Goal: Navigation & Orientation: Understand site structure

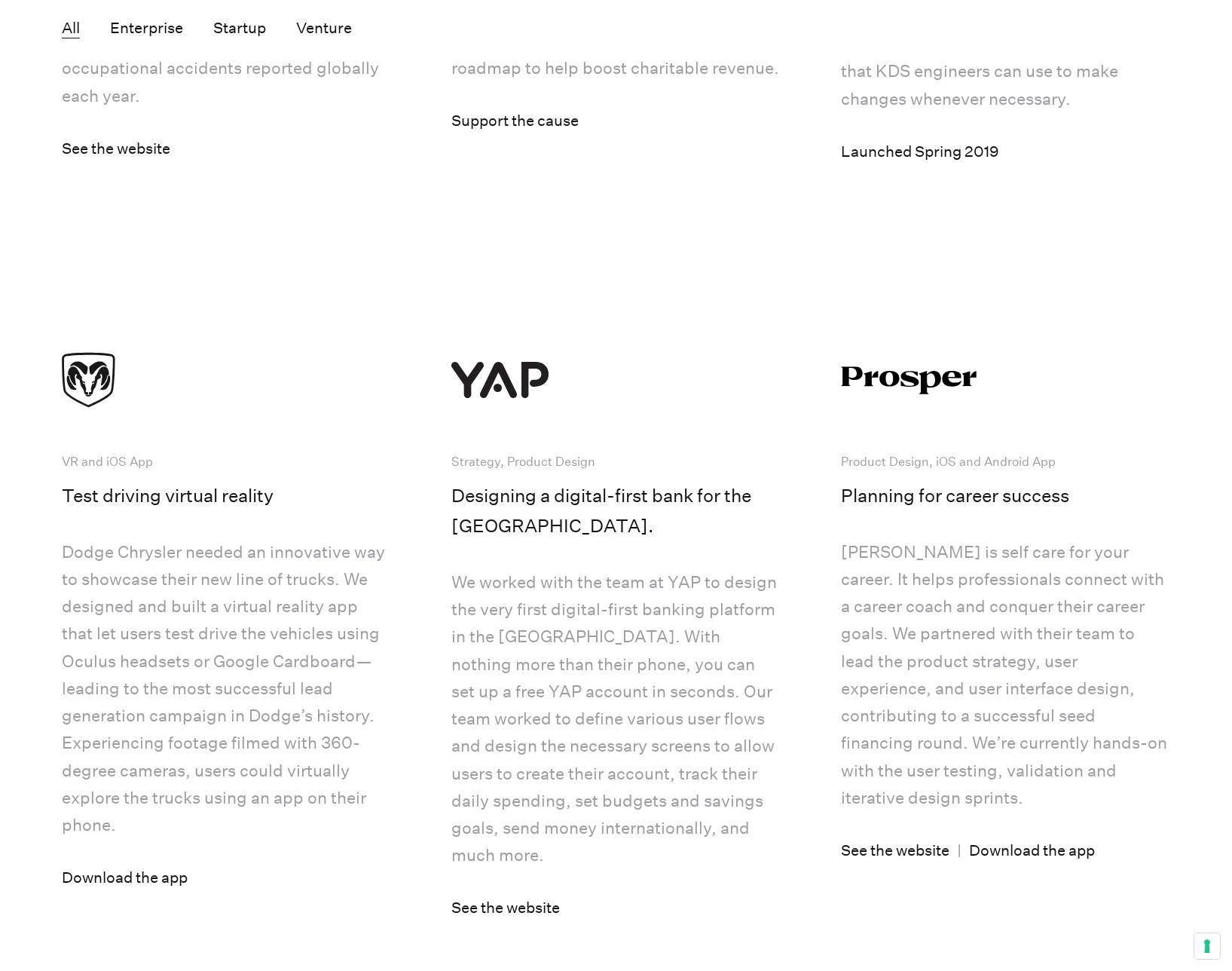
scroll to position [5739, 0]
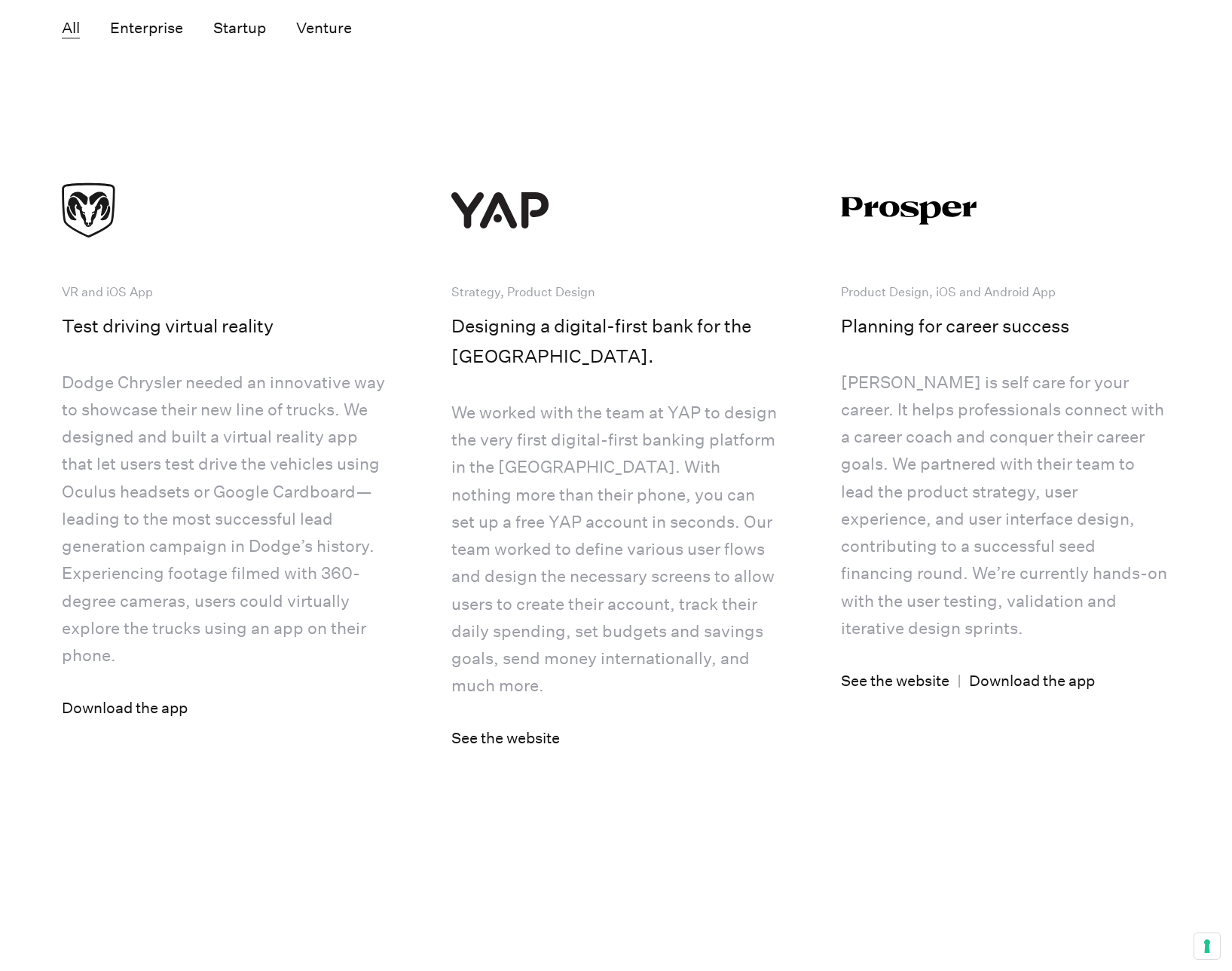
click at [244, 248] on img at bounding box center [156, 210] width 188 height 76
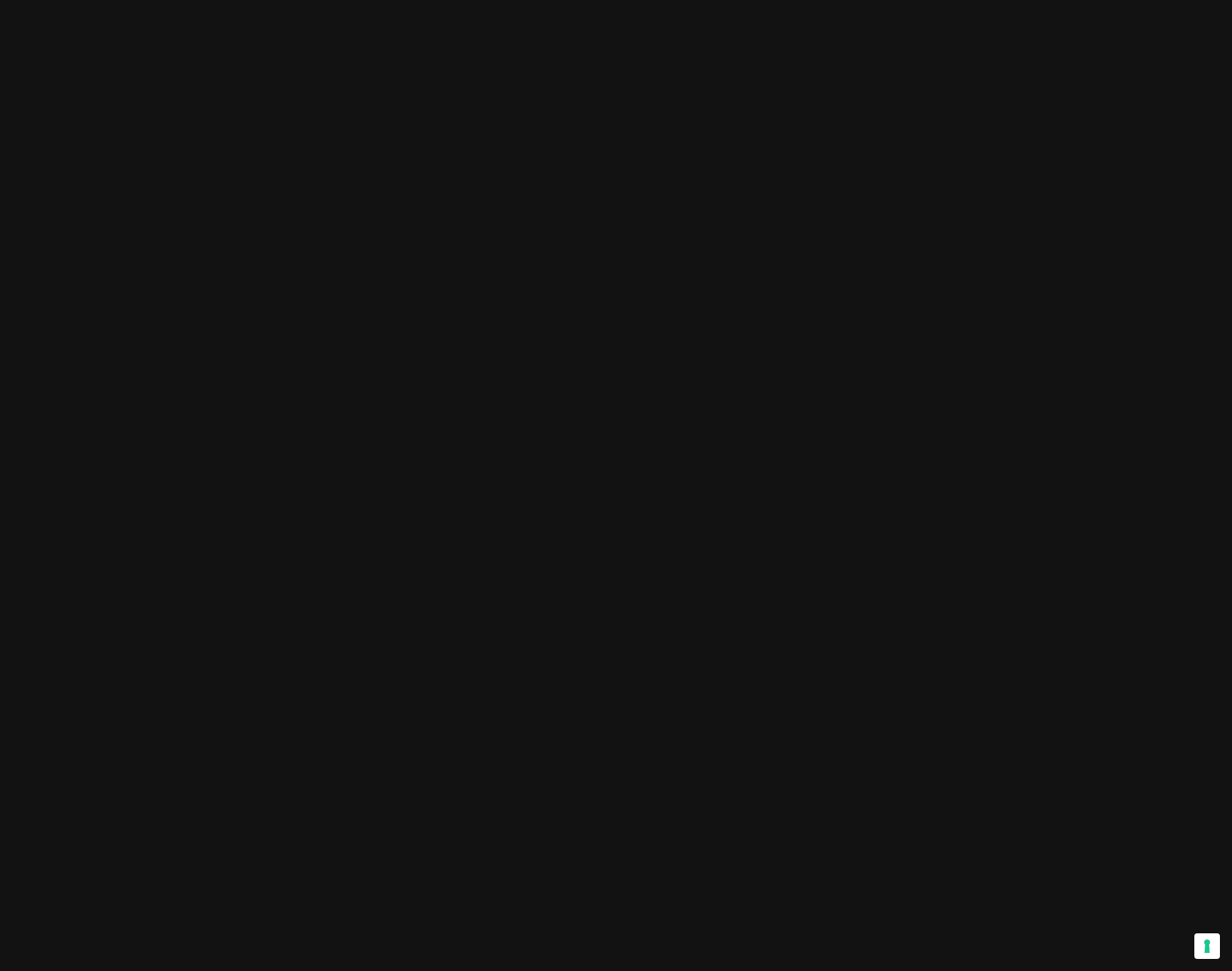
scroll to position [0, 0]
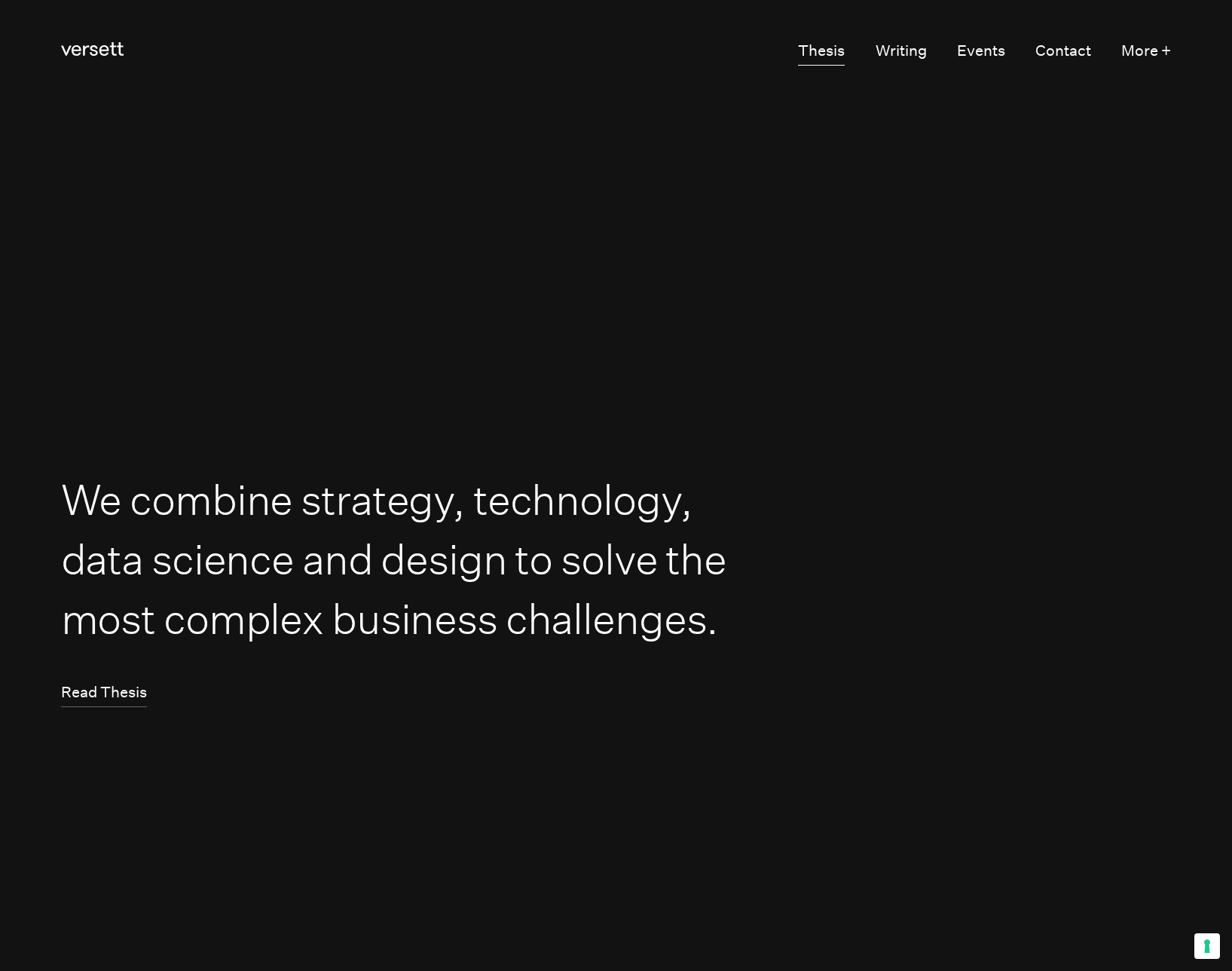
click at [823, 59] on link "Thesis" at bounding box center [821, 51] width 46 height 28
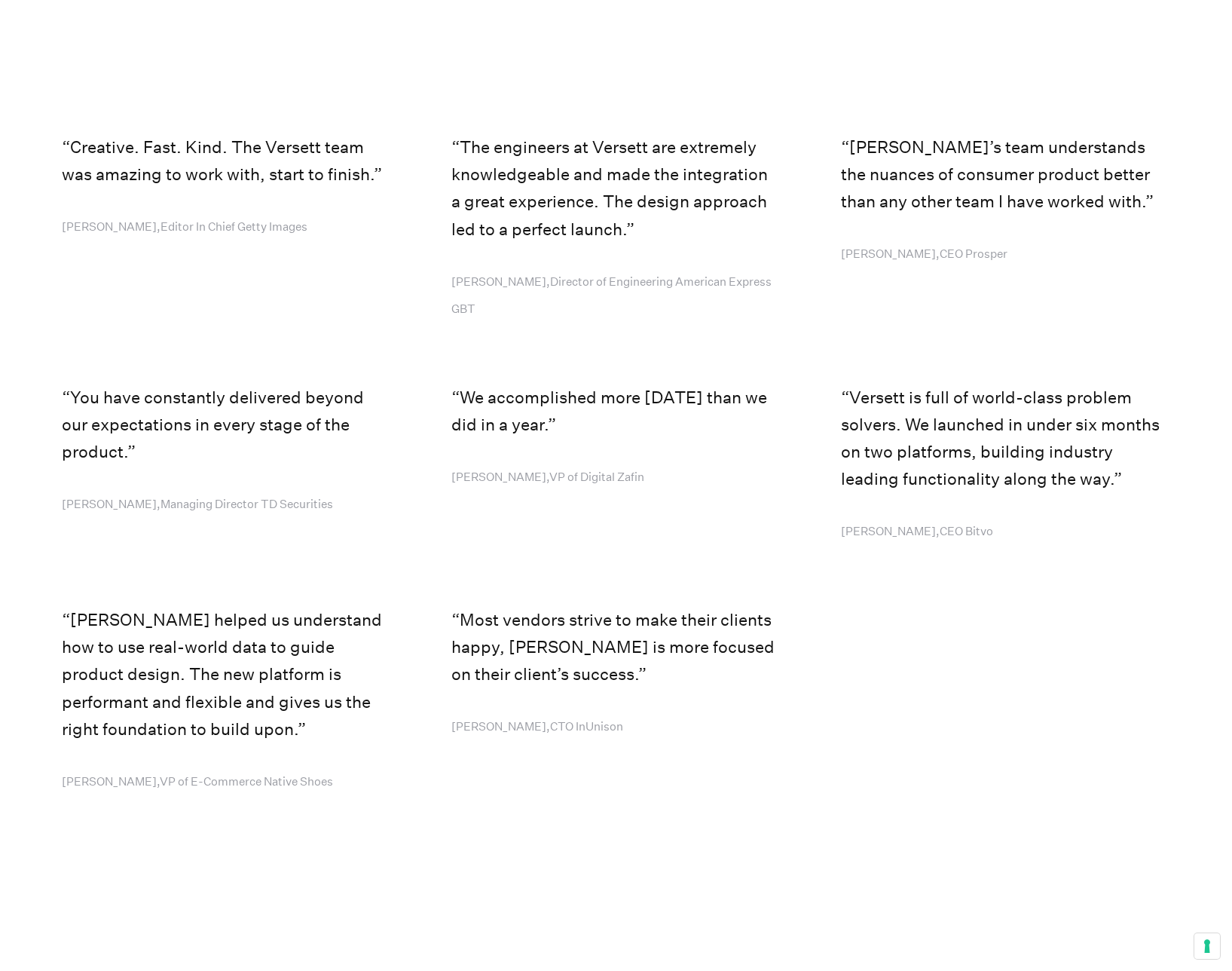
scroll to position [7332, 0]
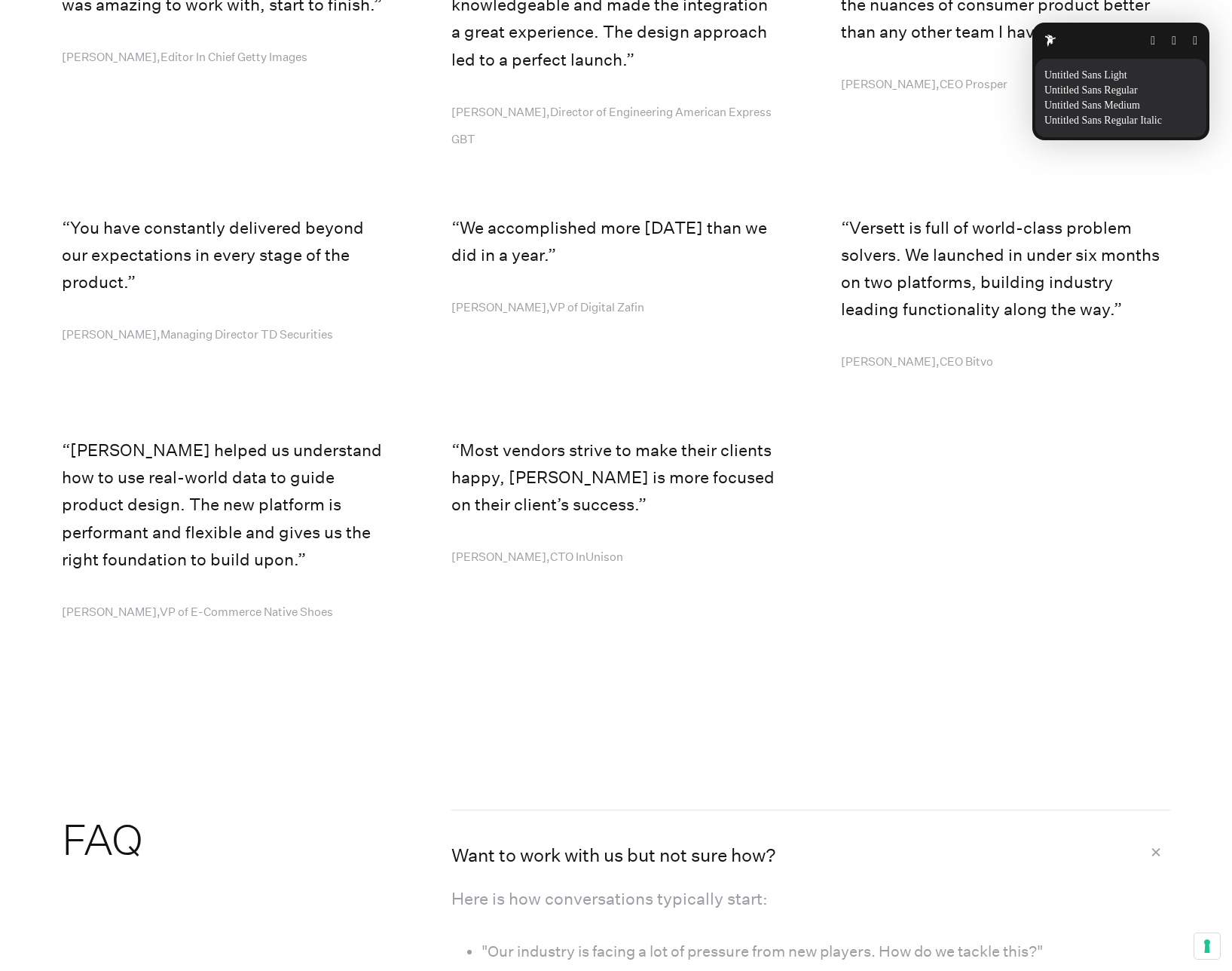
click at [1191, 118] on p "Details" at bounding box center [1205, 121] width 28 height 11
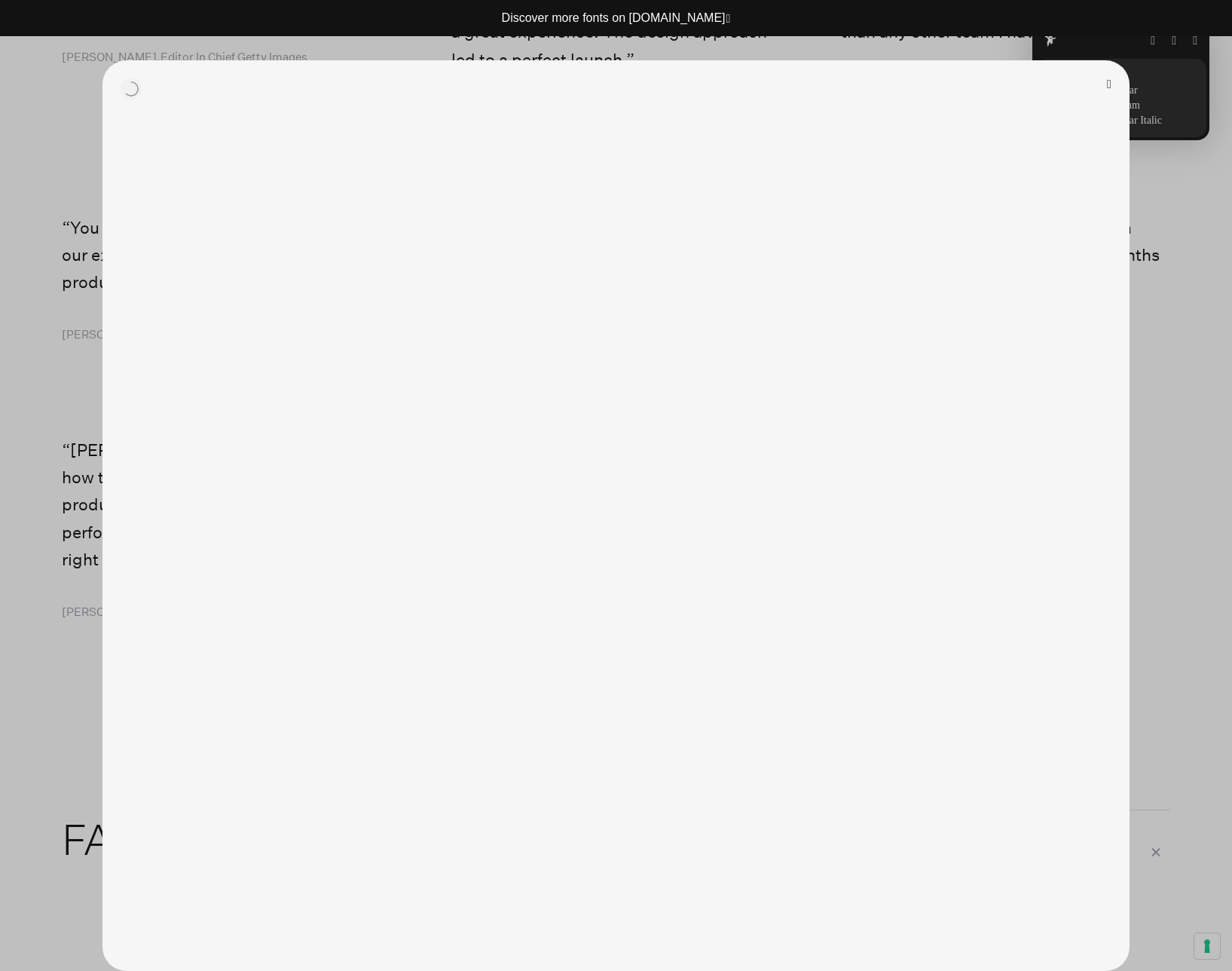
click at [1112, 86] on button "button" at bounding box center [1109, 84] width 5 height 12
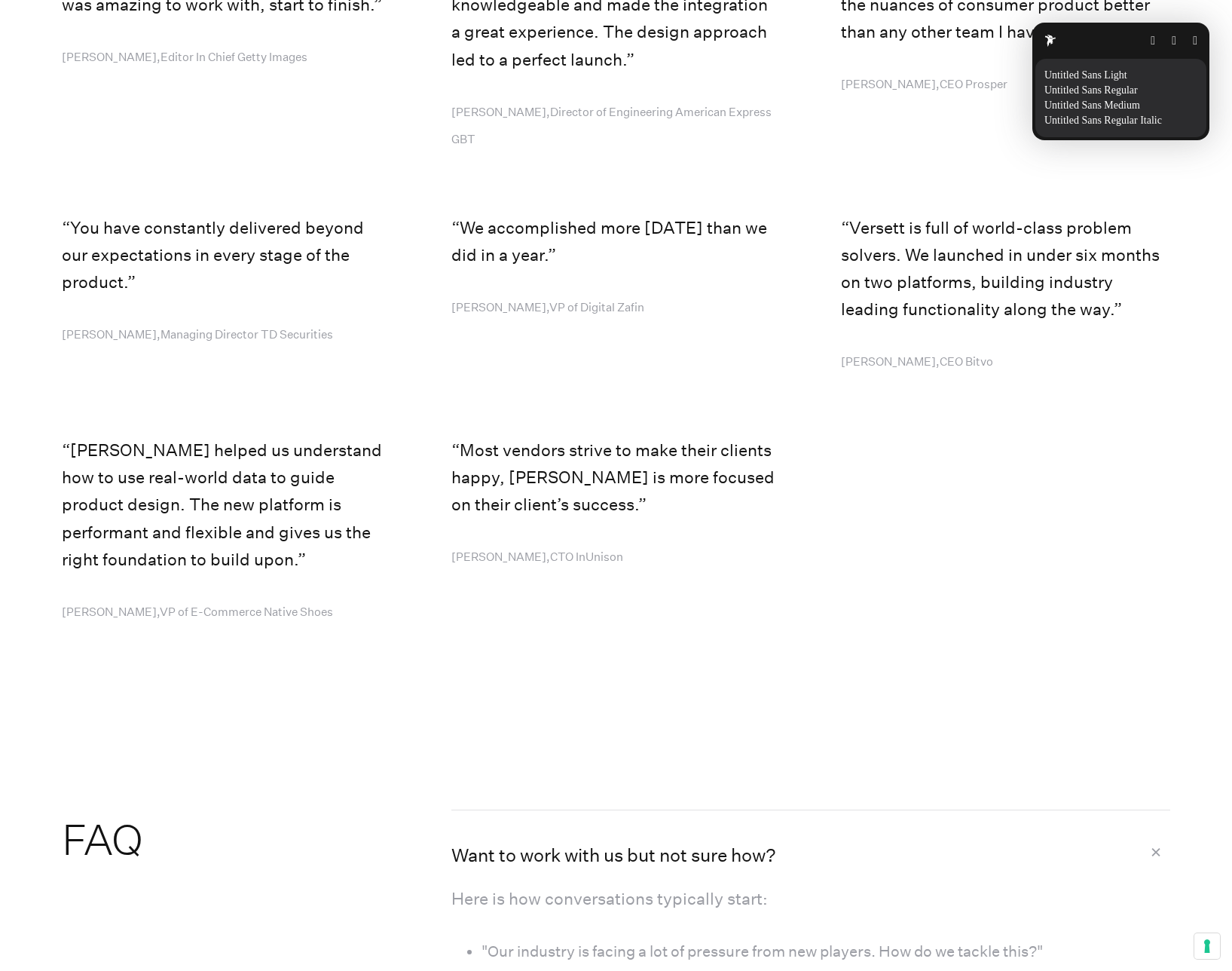
click at [1094, 121] on p "Untitled Sans Regular Italic" at bounding box center [1106, 120] width 124 height 12
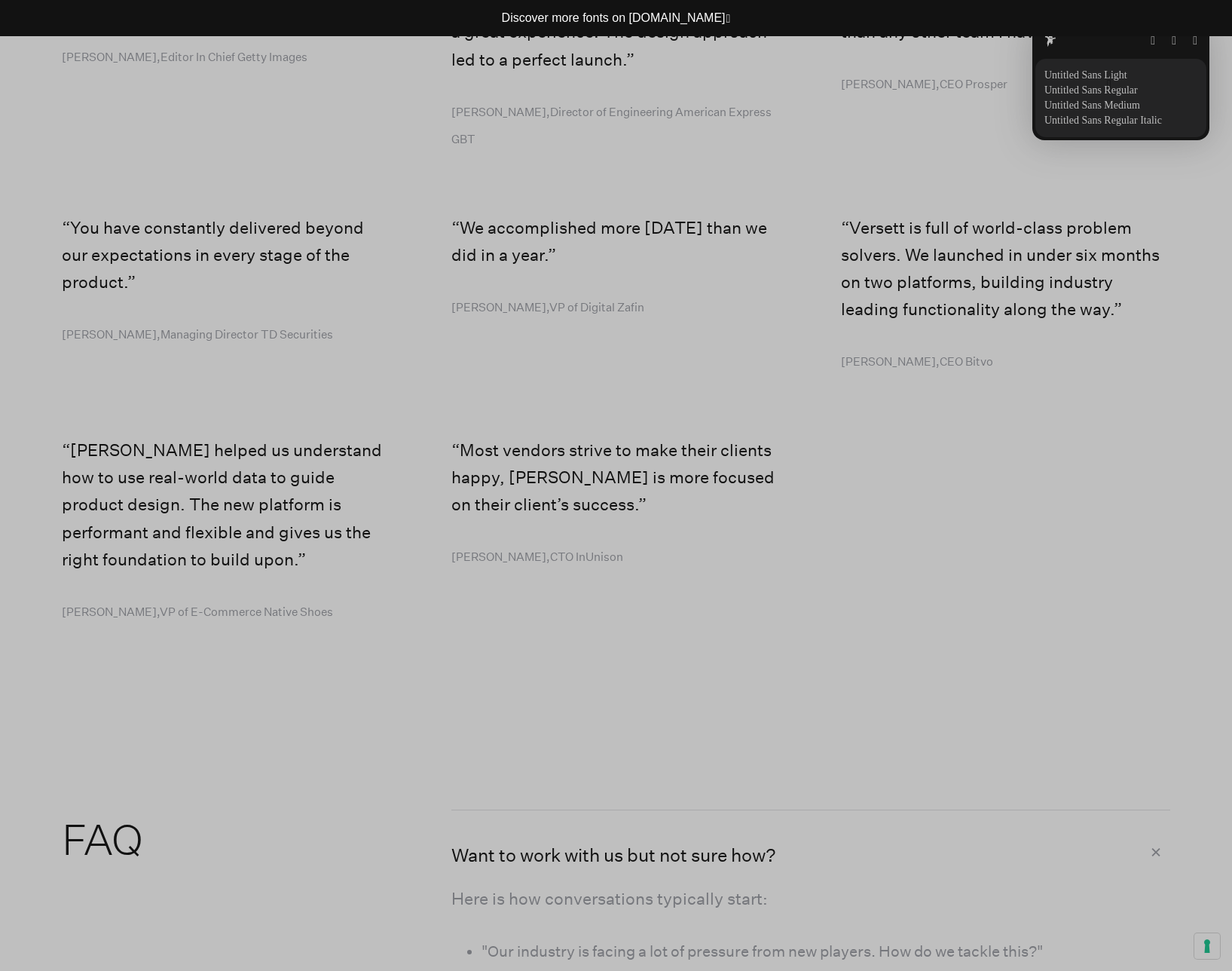
click at [1107, 89] on button "button" at bounding box center [1109, 84] width 5 height 12
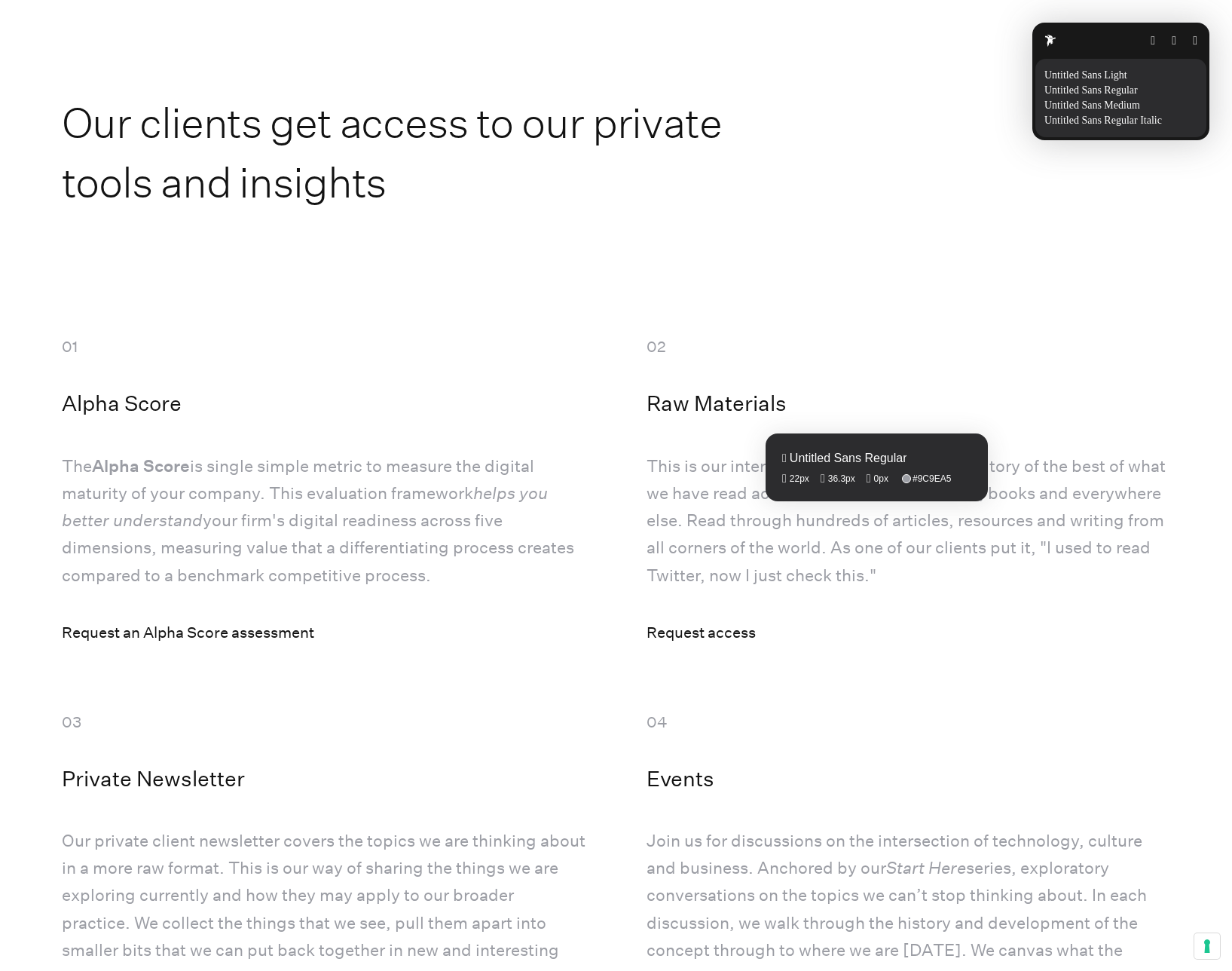
scroll to position [5852, 0]
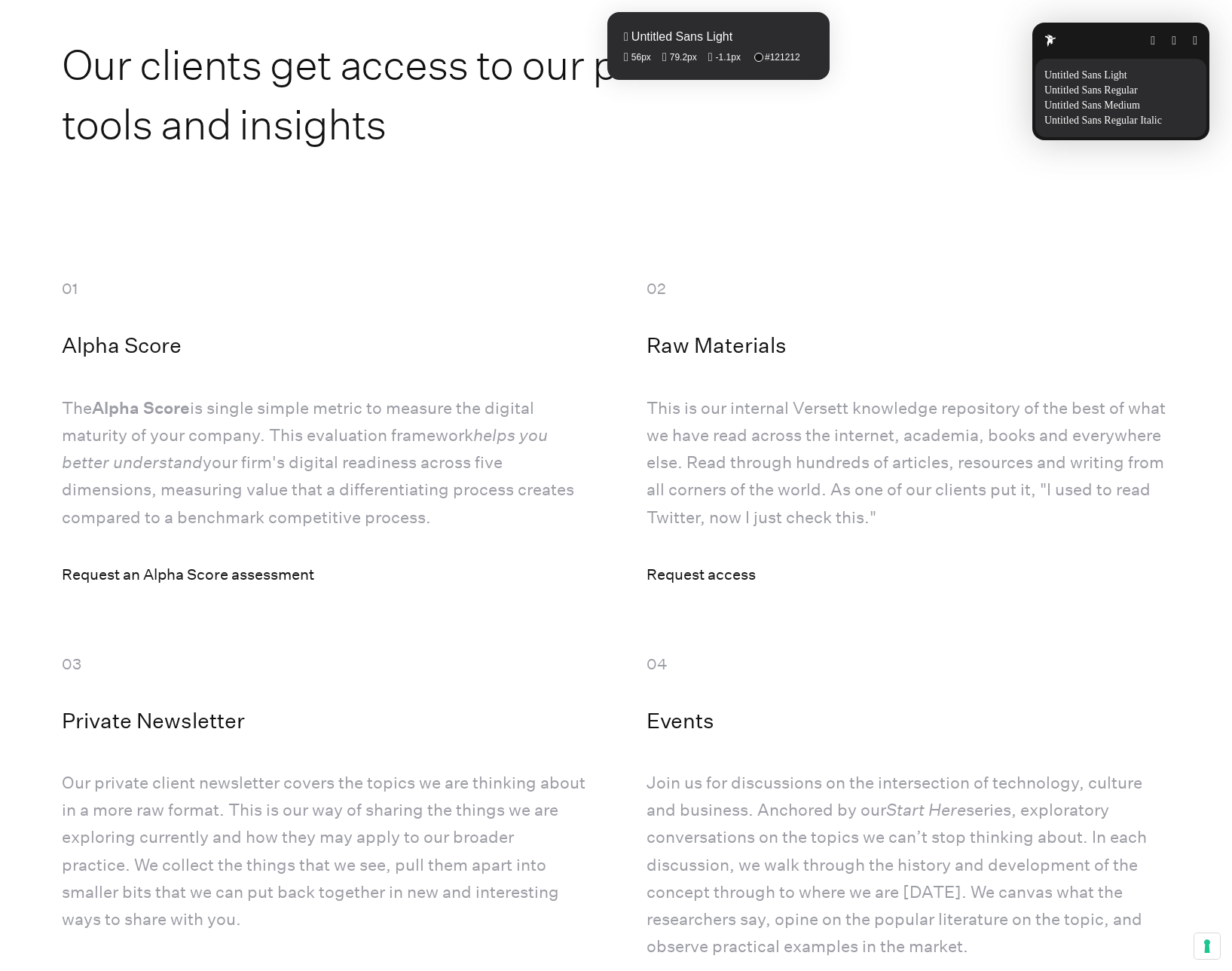
click at [631, 91] on fontsninja-text "Our clients get access to our private tools and insights" at bounding box center [392, 94] width 661 height 109
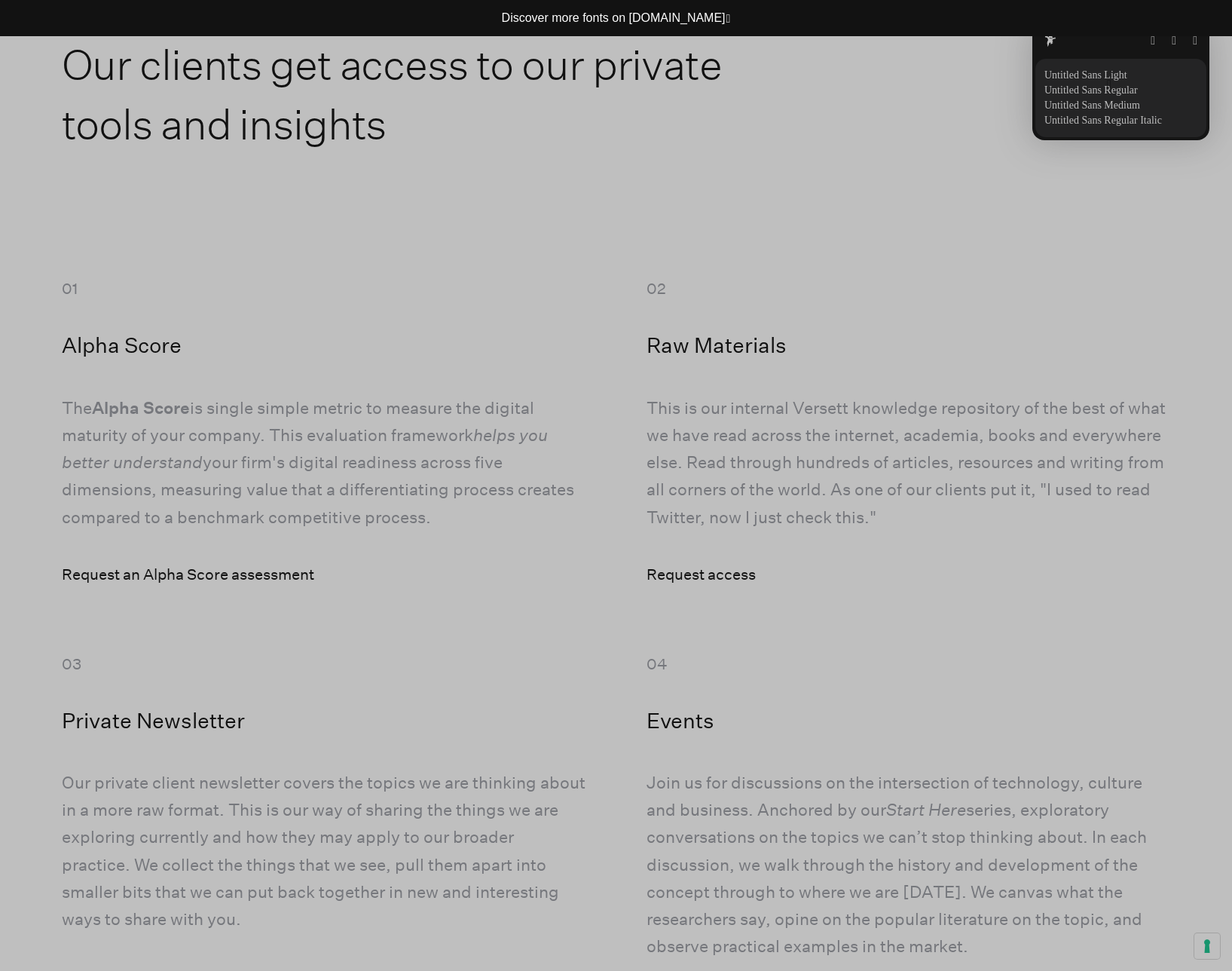
click at [1107, 86] on button "button" at bounding box center [1109, 84] width 5 height 12
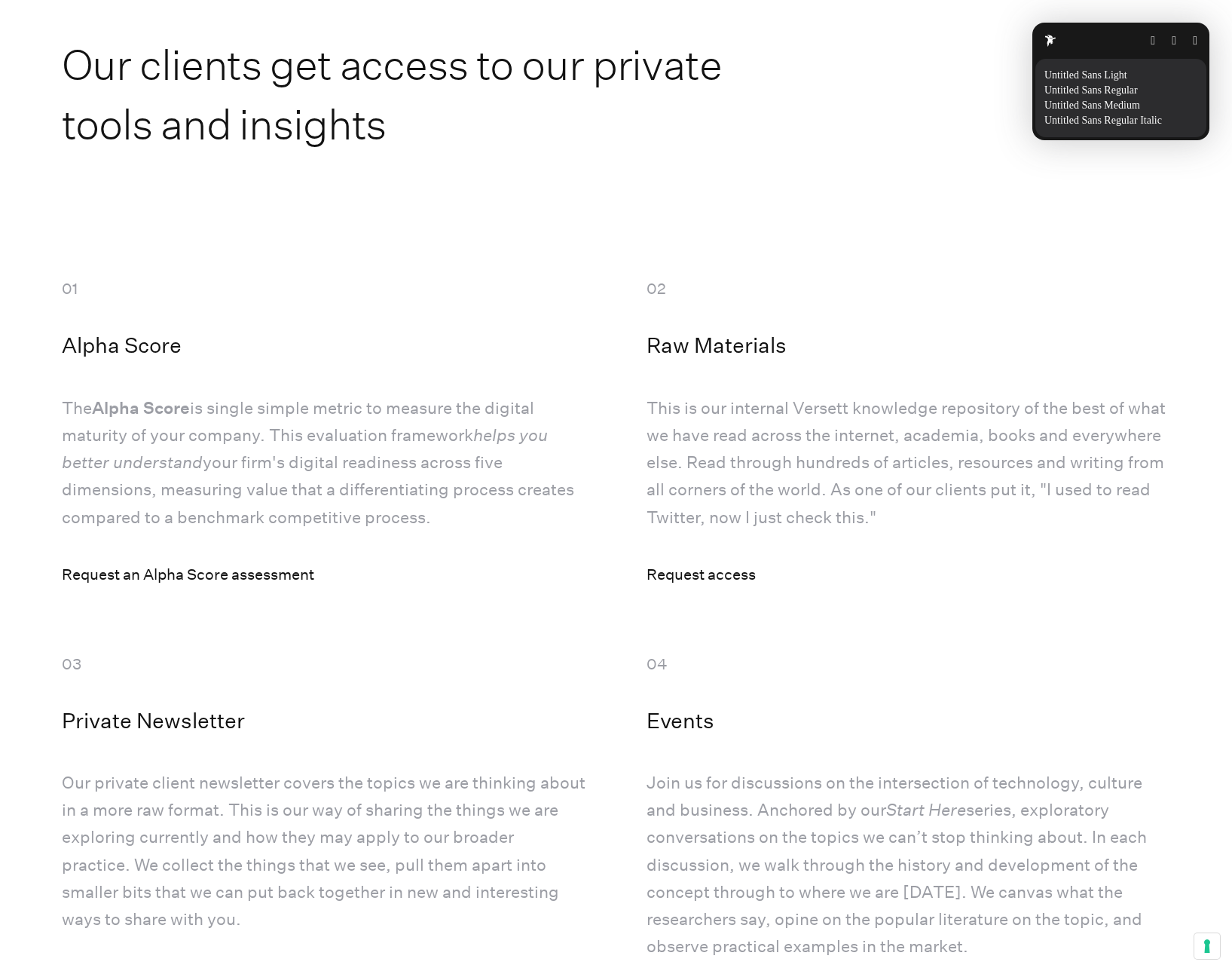
click at [1193, 37] on button "button" at bounding box center [1195, 40] width 5 height 12
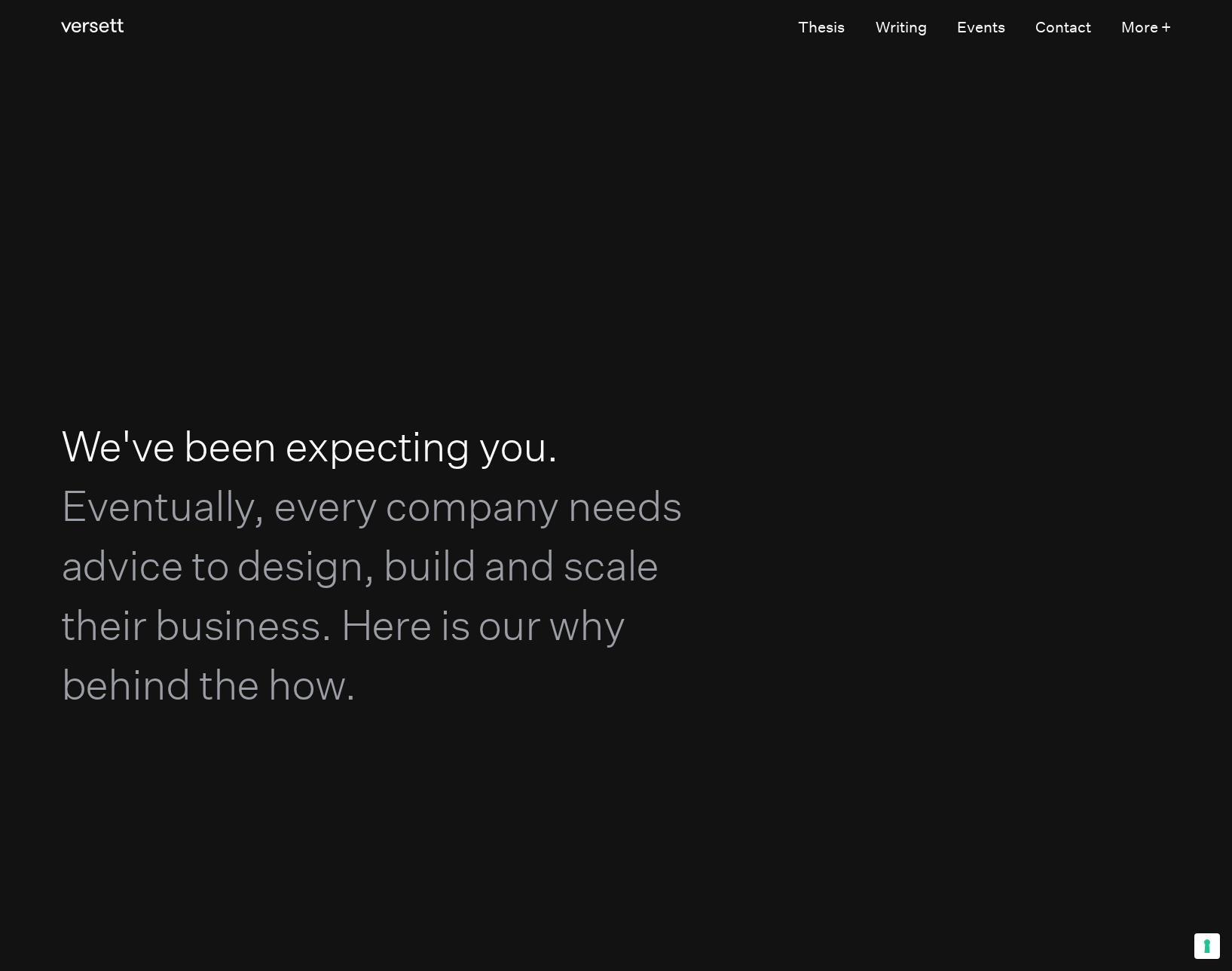
scroll to position [0, 0]
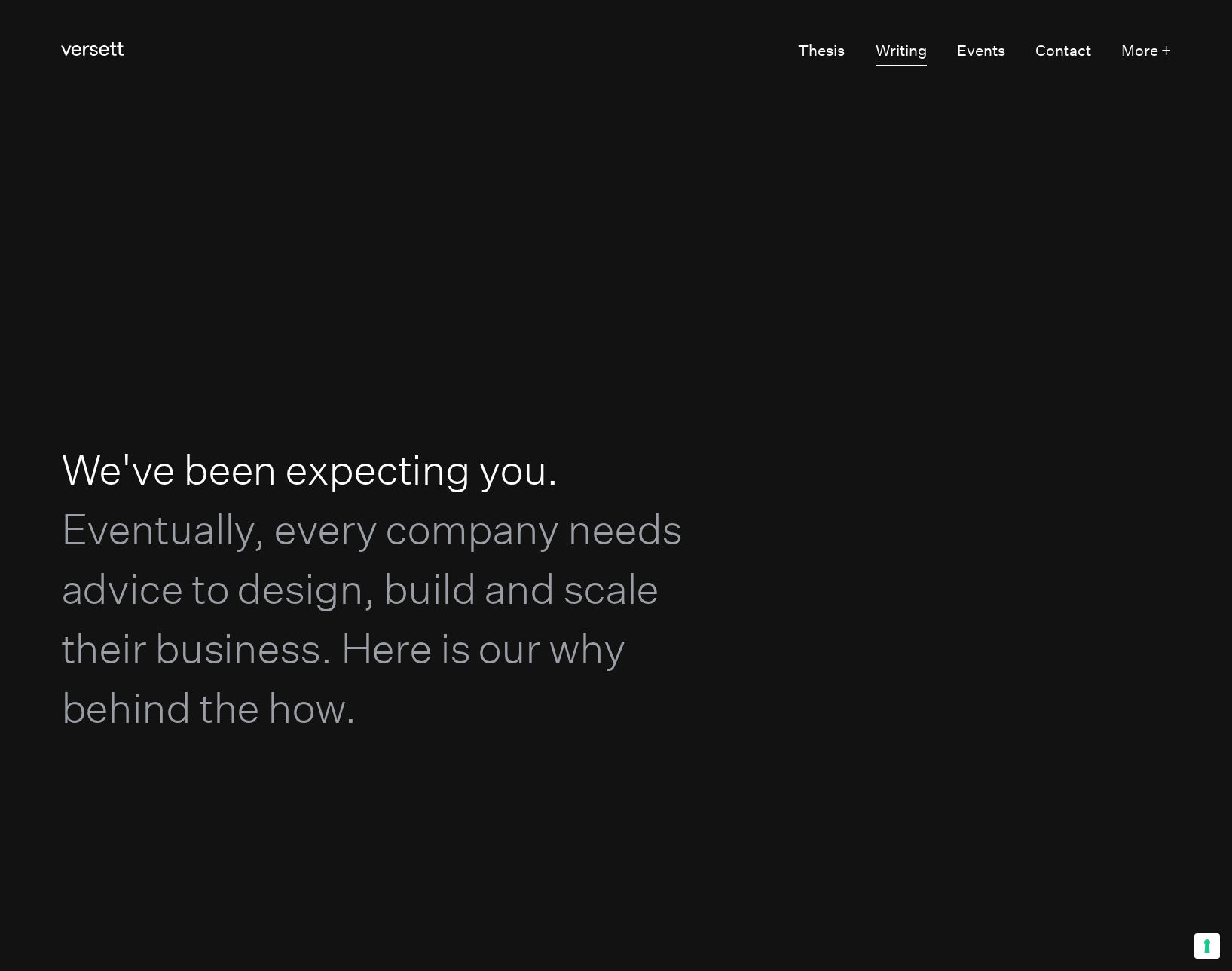
click at [909, 56] on link "Writing" at bounding box center [901, 51] width 51 height 28
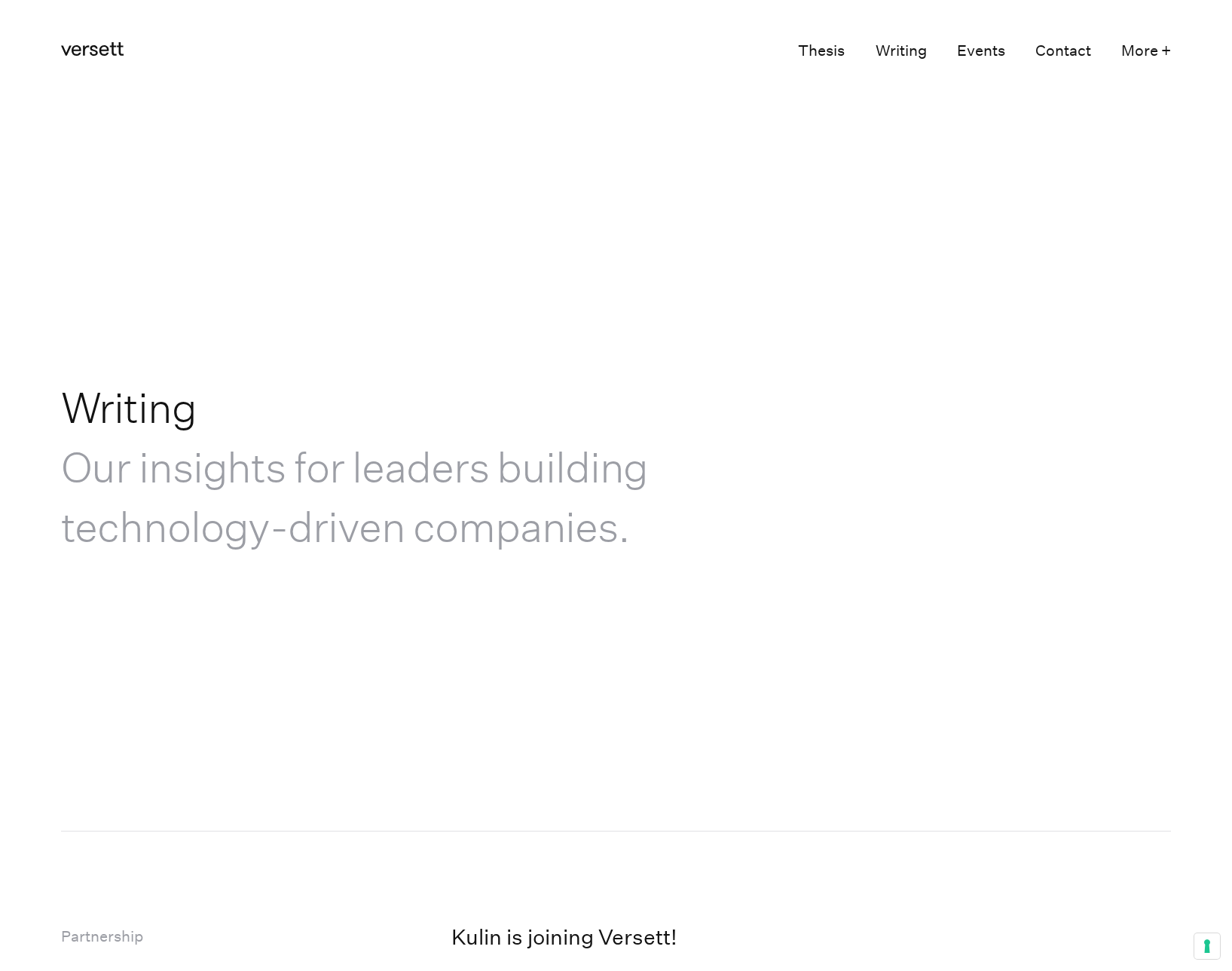
click at [1001, 45] on link "Events" at bounding box center [981, 51] width 48 height 28
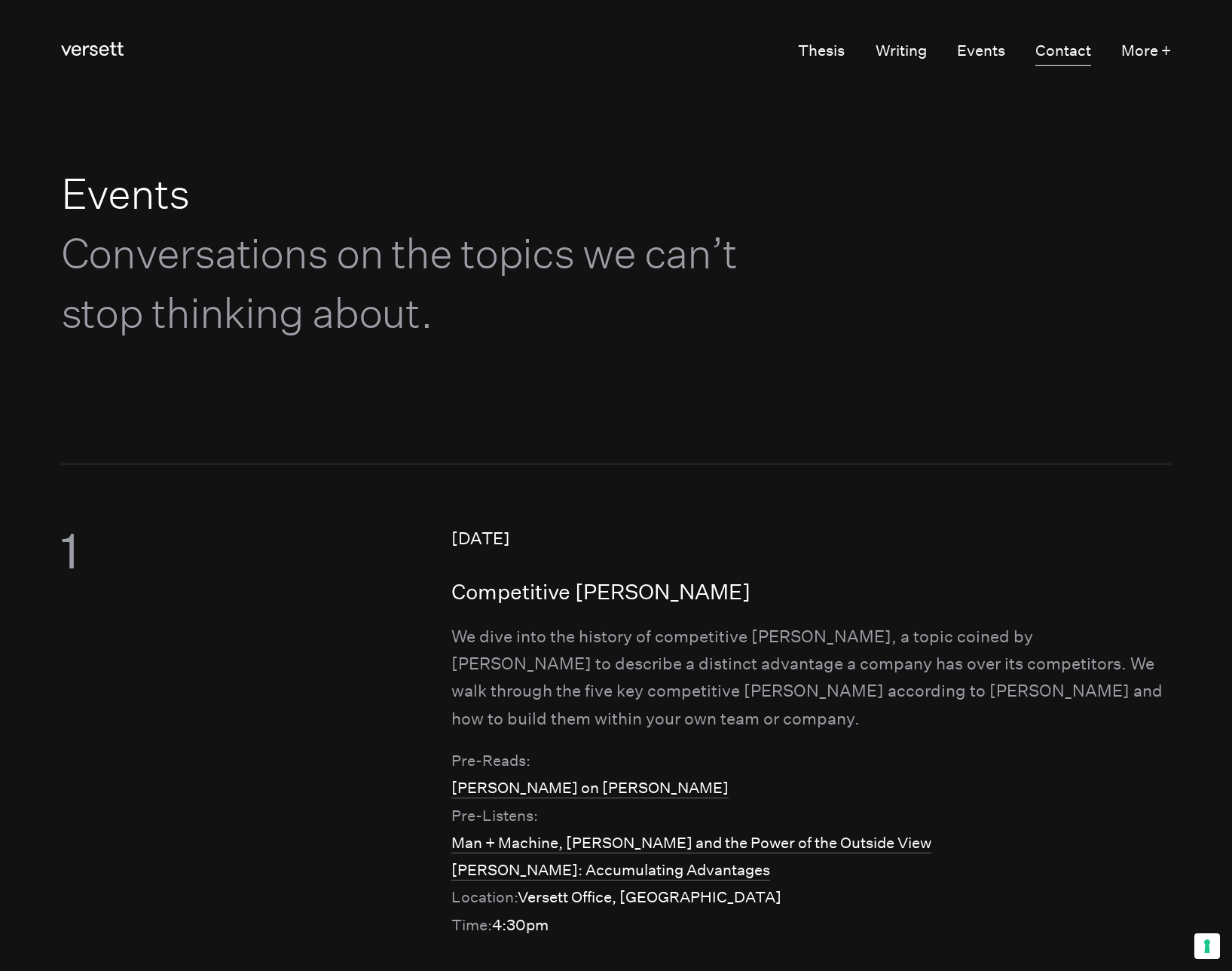
click at [1064, 46] on link "Contact" at bounding box center [1063, 51] width 56 height 28
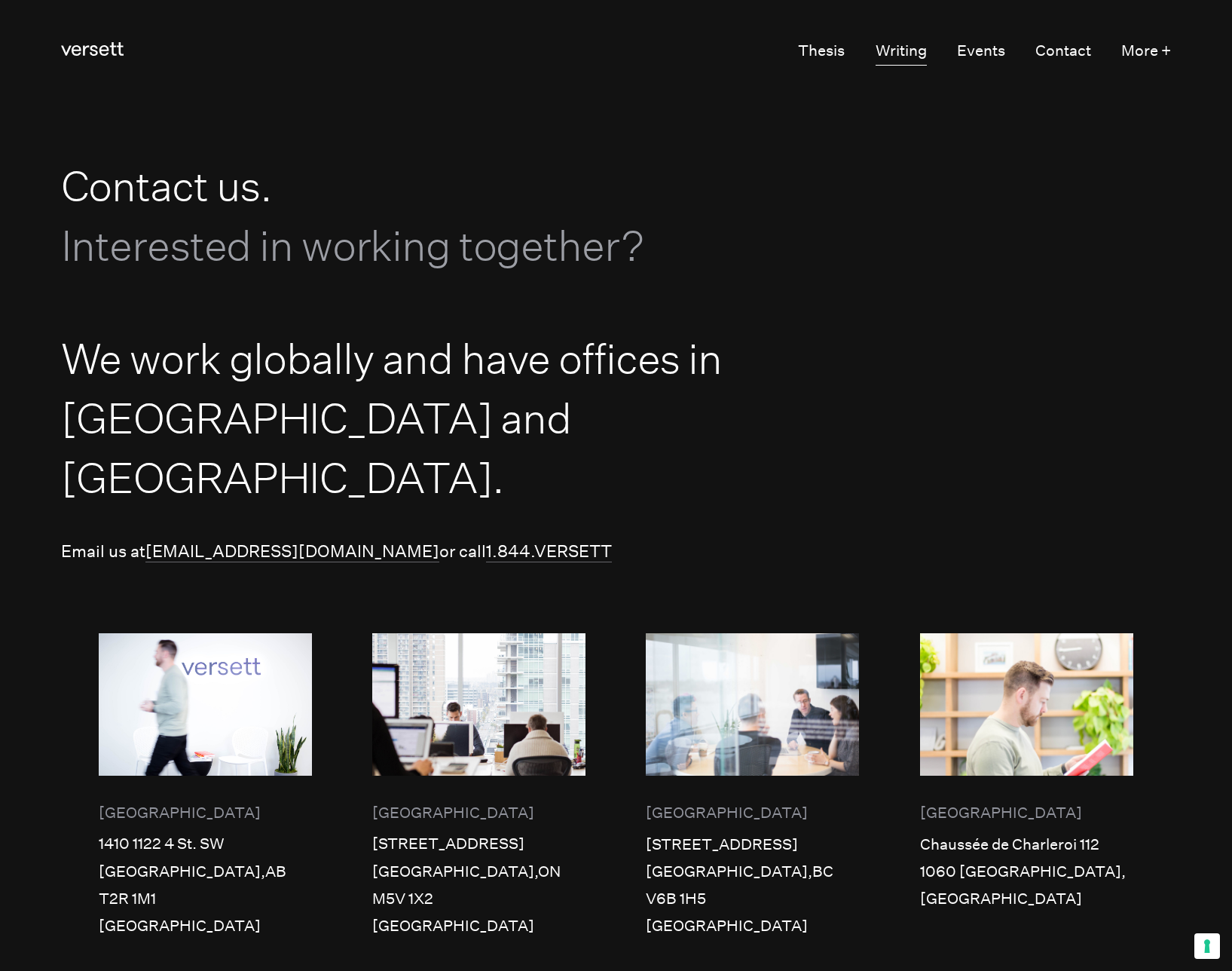
click at [914, 50] on link "Writing" at bounding box center [901, 51] width 51 height 28
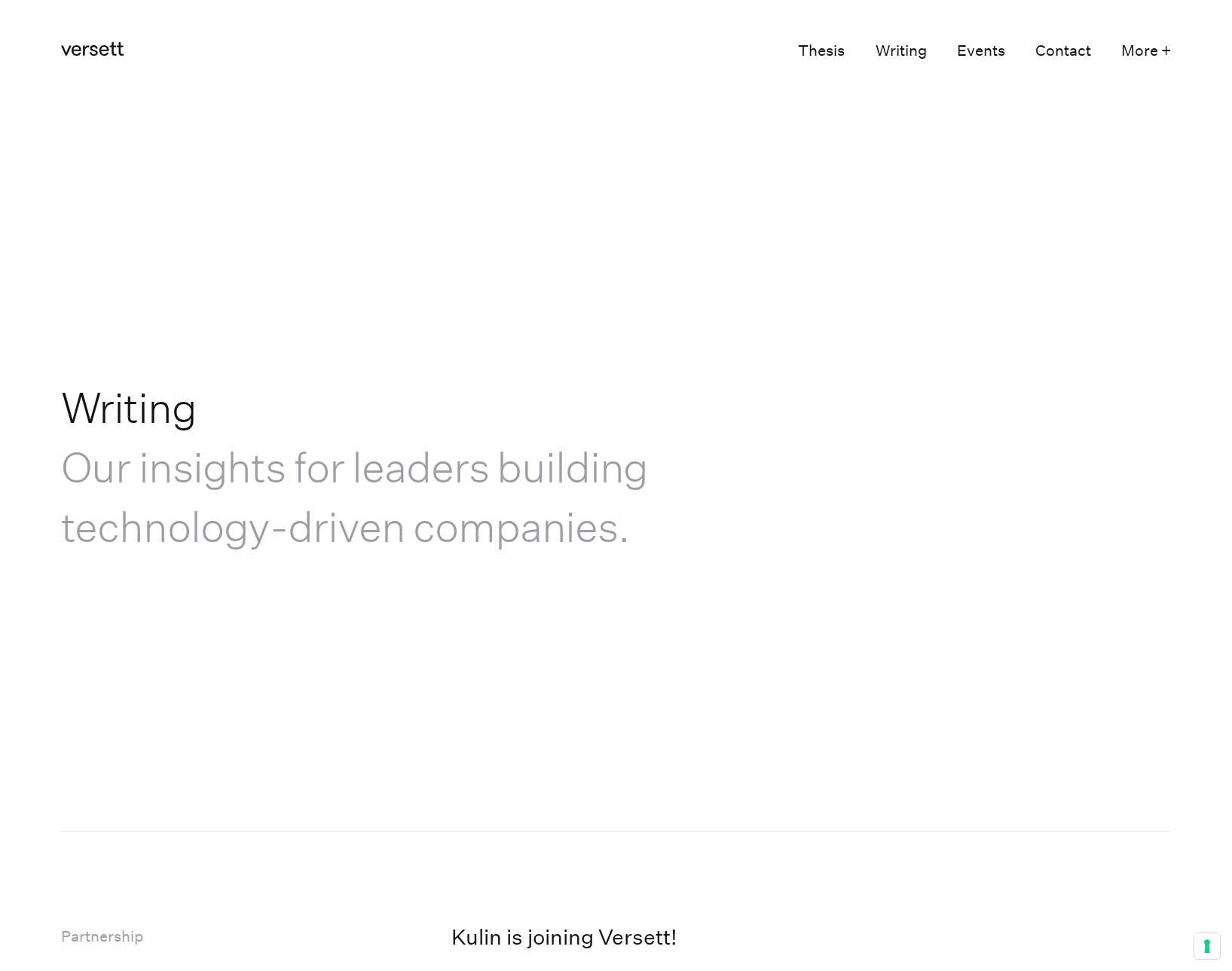
click at [818, 59] on link "Thesis" at bounding box center [821, 51] width 46 height 28
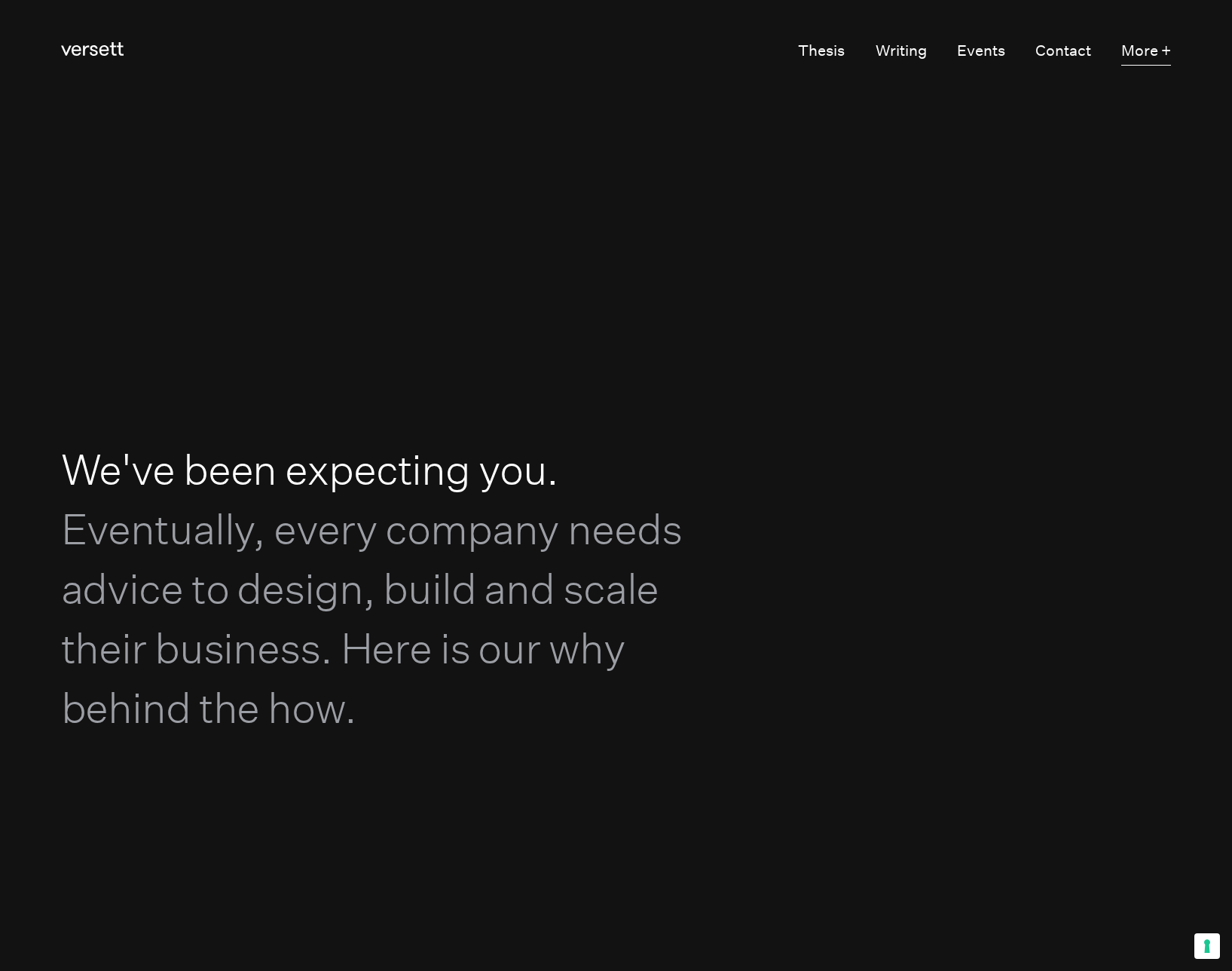
click at [1154, 50] on button "More +" at bounding box center [1146, 51] width 50 height 28
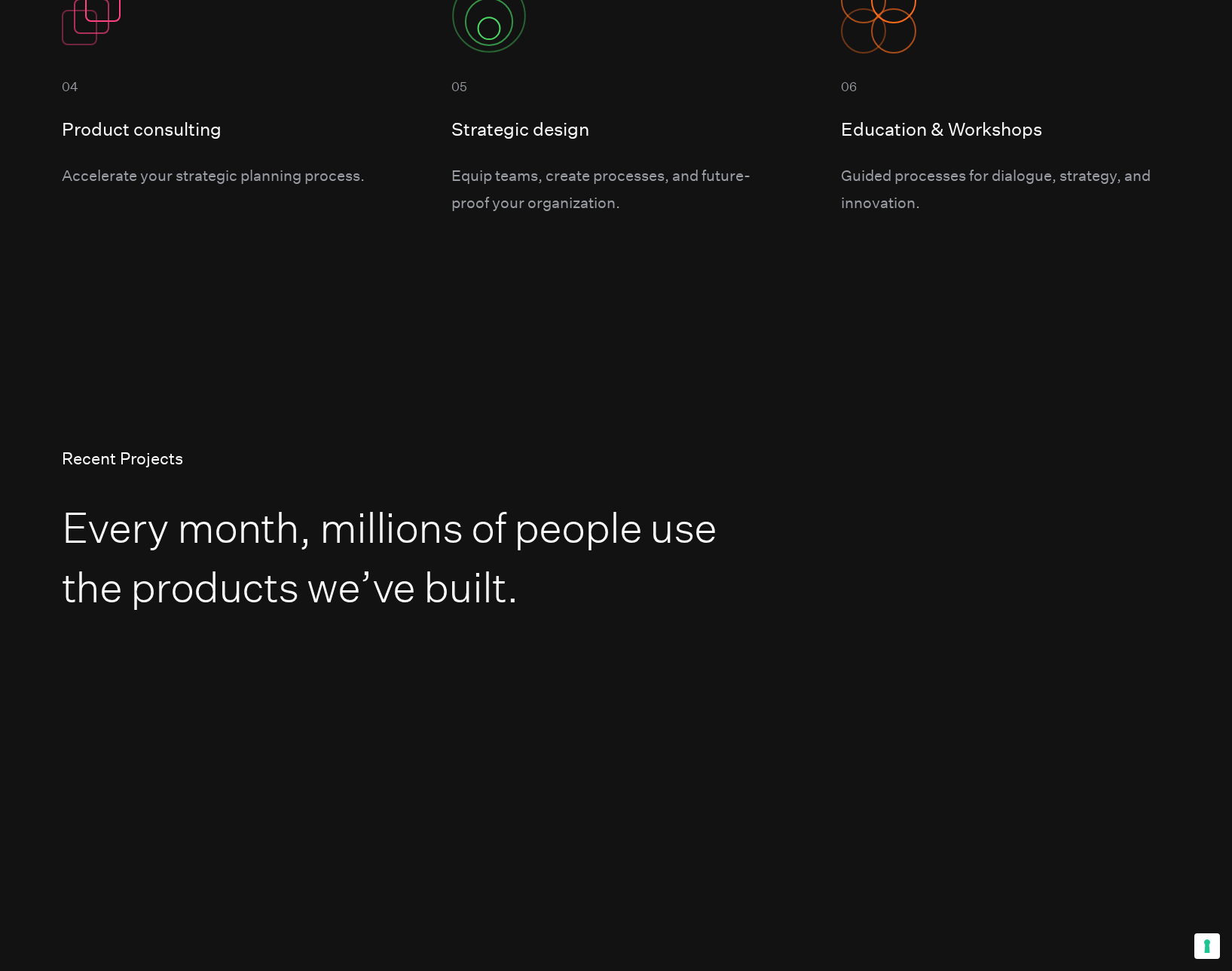
scroll to position [1667, 0]
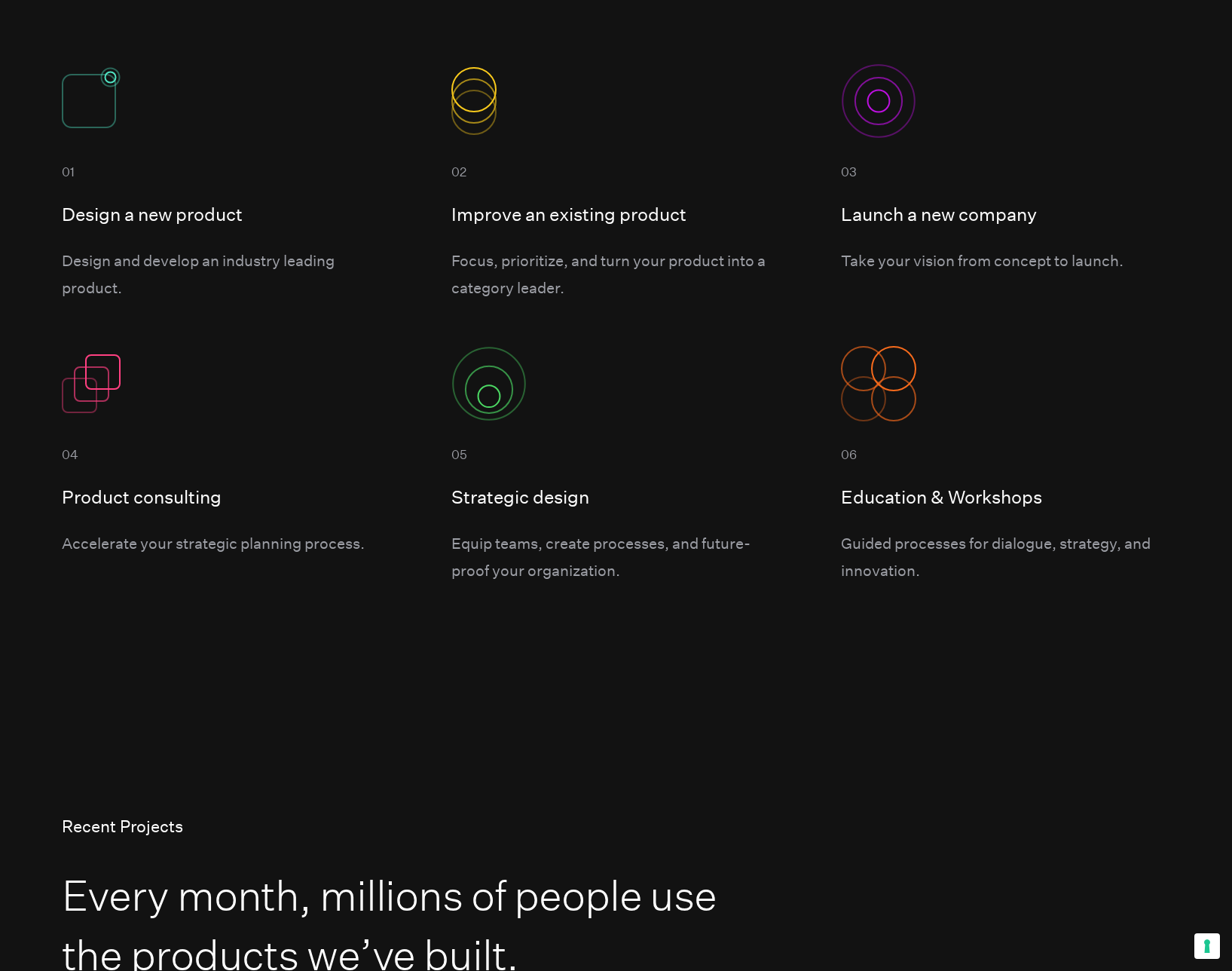
click at [1222, 376] on section "What We Do Our specialized teams lead the product design and development proces…" at bounding box center [616, 17] width 1232 height 1223
